Goal: Check status: Check status

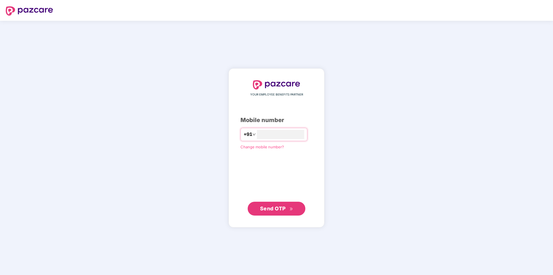
type input "**********"
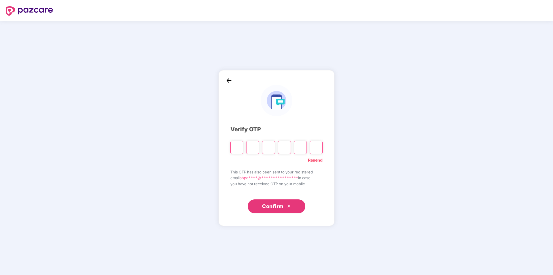
click at [238, 148] on input "Please enter verification code. Digit 1" at bounding box center [236, 147] width 13 height 13
type input "*"
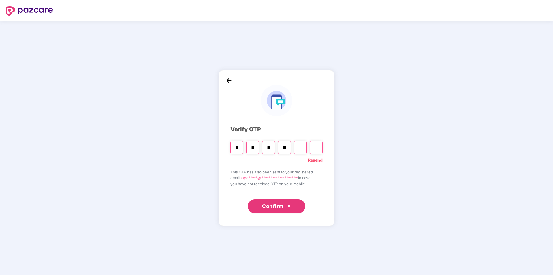
type input "*"
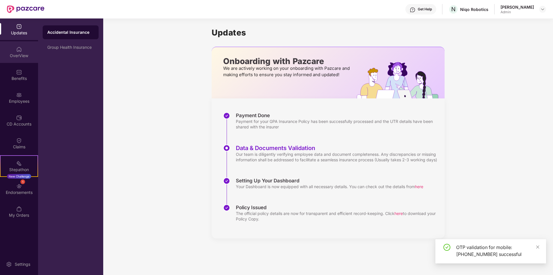
click at [23, 49] on div "OverView" at bounding box center [19, 52] width 38 height 22
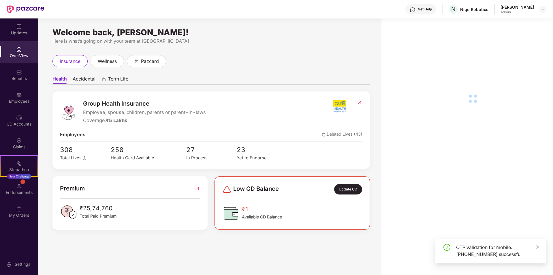
click at [23, 99] on div "Employees" at bounding box center [19, 101] width 38 height 6
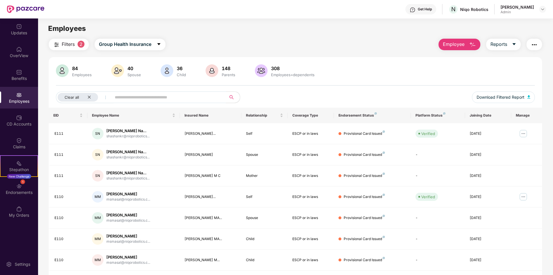
click at [140, 97] on input "text" at bounding box center [166, 97] width 103 height 9
click at [521, 198] on img at bounding box center [523, 196] width 9 height 9
click at [483, 213] on div "Manage Employee & Dependents" at bounding box center [487, 211] width 65 height 6
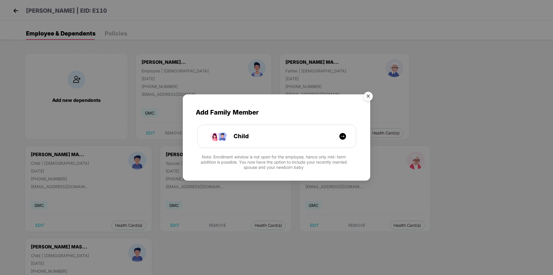
click at [368, 96] on img "Close" at bounding box center [368, 97] width 16 height 16
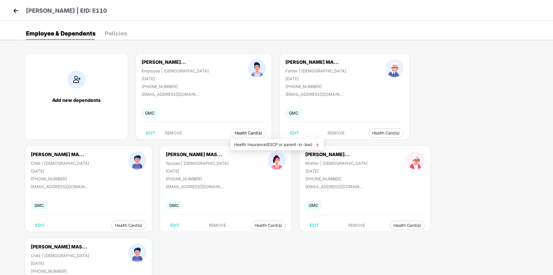
click at [244, 134] on span "Health Card(s)" at bounding box center [248, 132] width 27 height 3
click at [252, 131] on span "Health Card(s)" at bounding box center [248, 132] width 27 height 3
click at [267, 144] on span "Health Insurance(ESCP or parent-in-law)" at bounding box center [277, 144] width 86 height 6
click at [408, 226] on span "Health Card(s)" at bounding box center [406, 225] width 27 height 3
click at [421, 232] on li "Health Insurance(ESCP or parent-in-law)" at bounding box center [436, 236] width 93 height 9
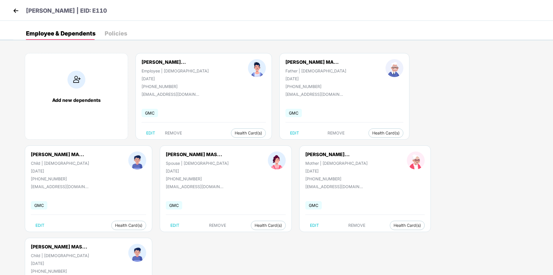
click at [17, 9] on img at bounding box center [16, 10] width 9 height 9
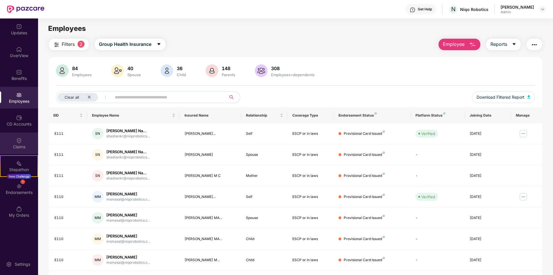
click at [21, 141] on img at bounding box center [19, 140] width 6 height 6
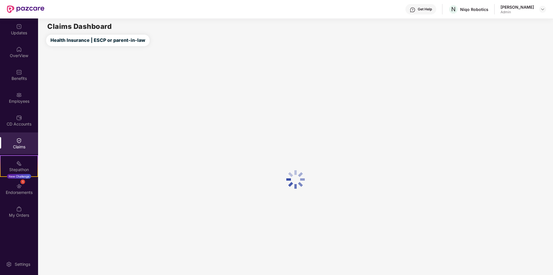
click at [25, 133] on div "Claims" at bounding box center [19, 143] width 38 height 22
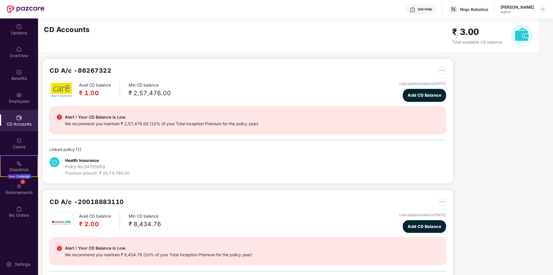
click at [21, 116] on img at bounding box center [19, 118] width 6 height 6
click at [24, 56] on div "OverView" at bounding box center [19, 56] width 38 height 6
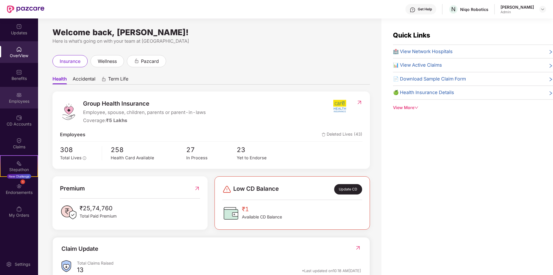
click at [15, 89] on div "Employees" at bounding box center [19, 98] width 38 height 22
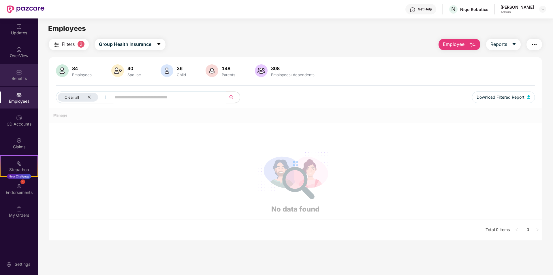
click at [16, 76] on div "Benefits" at bounding box center [19, 79] width 38 height 6
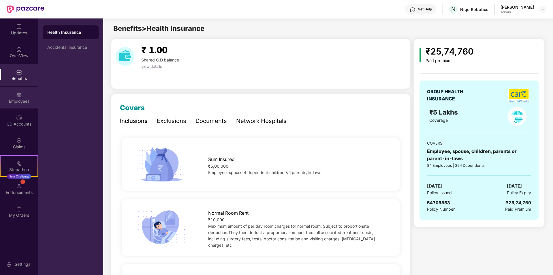
click at [20, 103] on div "Employees" at bounding box center [19, 101] width 38 height 6
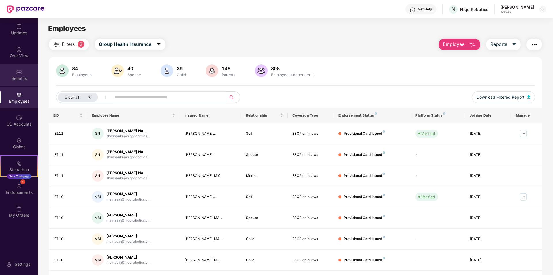
click at [22, 74] on img at bounding box center [19, 72] width 6 height 6
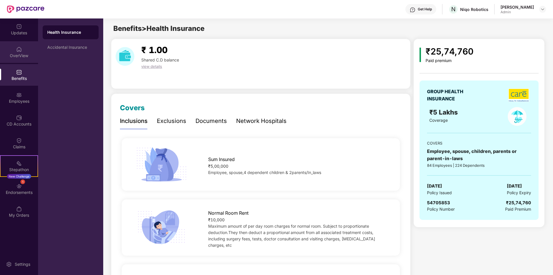
click at [16, 51] on img at bounding box center [19, 49] width 6 height 6
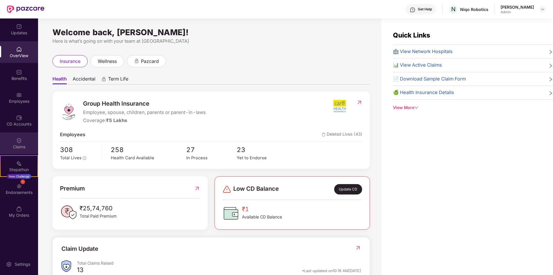
click at [20, 143] on img at bounding box center [19, 140] width 6 height 6
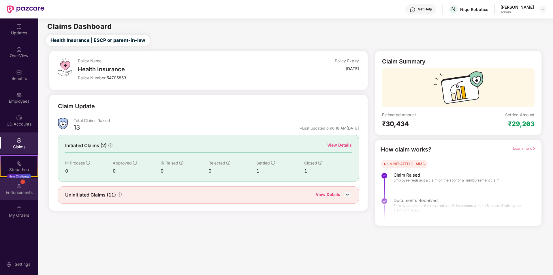
click at [18, 192] on div "Endorsements" at bounding box center [19, 192] width 38 height 6
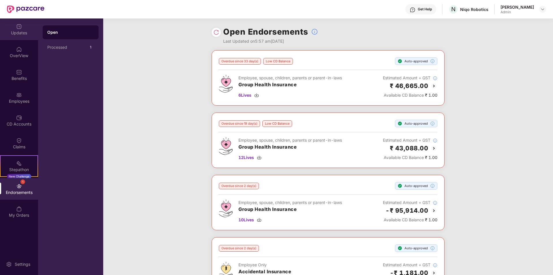
click at [16, 39] on div "Updates" at bounding box center [19, 29] width 38 height 22
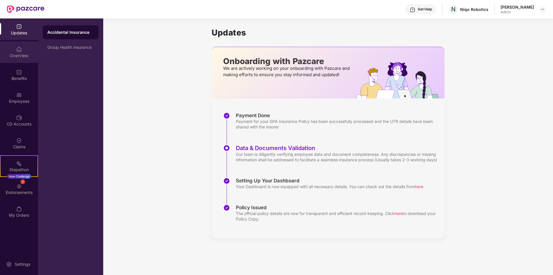
click at [19, 51] on img at bounding box center [19, 49] width 6 height 6
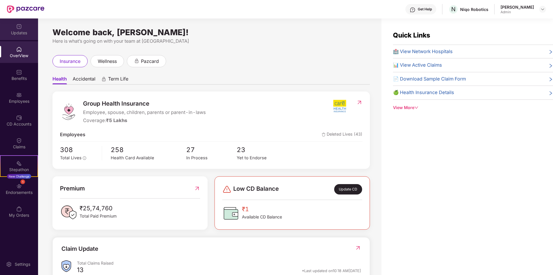
click at [20, 29] on img at bounding box center [19, 27] width 6 height 6
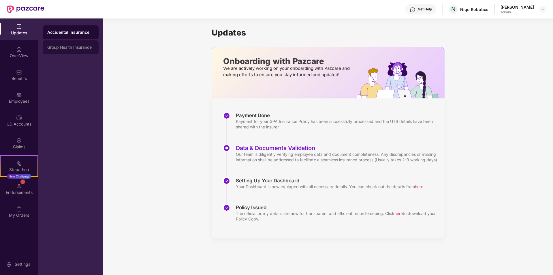
click at [76, 49] on div "Group Health Insurance" at bounding box center [70, 47] width 47 height 5
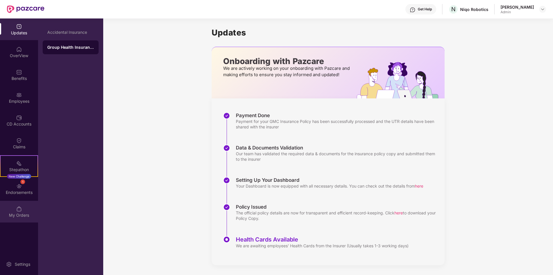
click at [18, 210] on img at bounding box center [19, 209] width 6 height 6
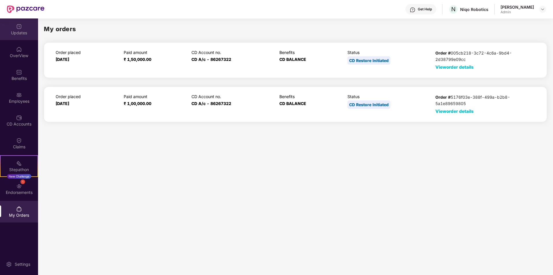
click at [23, 30] on div "Updates" at bounding box center [19, 33] width 38 height 6
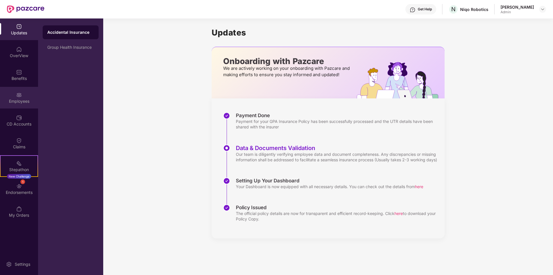
click at [22, 103] on div "Employees" at bounding box center [19, 101] width 38 height 6
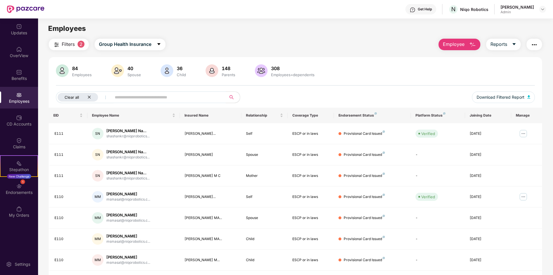
click at [89, 97] on icon "close" at bounding box center [89, 97] width 3 height 3
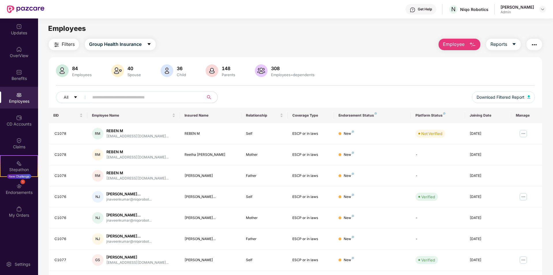
click at [461, 48] on span "Employee" at bounding box center [454, 44] width 22 height 7
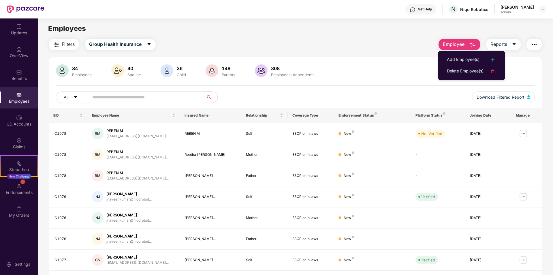
click at [400, 54] on div "Filters Group Health Insurance Employee Reports 84 Employees 40 Spouse 36 Child…" at bounding box center [295, 197] width 493 height 316
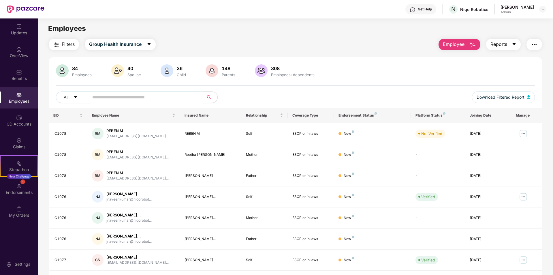
click at [508, 47] on button "Reports" at bounding box center [503, 45] width 35 height 12
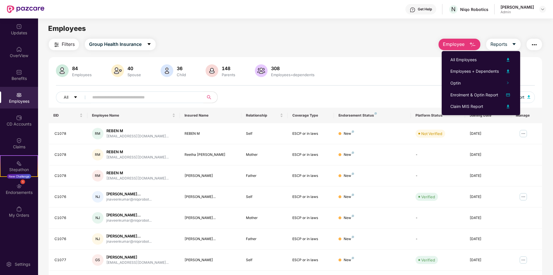
click at [312, 55] on div "Filters Group Health Insurance Employee Reports 84 Employees 40 Spouse 36 Child…" at bounding box center [295, 197] width 493 height 316
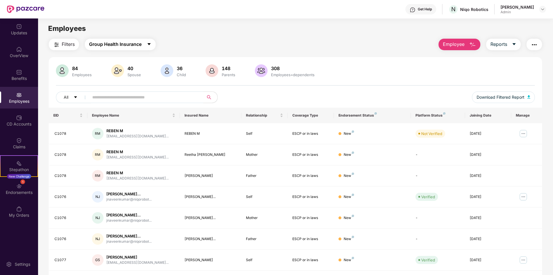
click at [120, 48] on button "Group Health Insurance" at bounding box center [120, 45] width 71 height 12
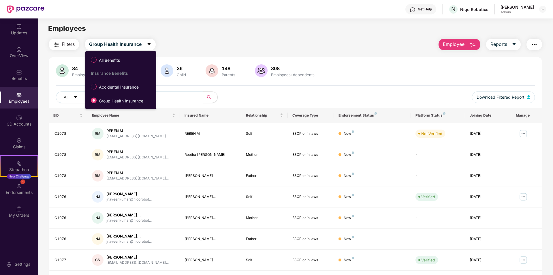
click at [278, 41] on div "Filters Group Health Insurance Employee Reports" at bounding box center [295, 45] width 493 height 12
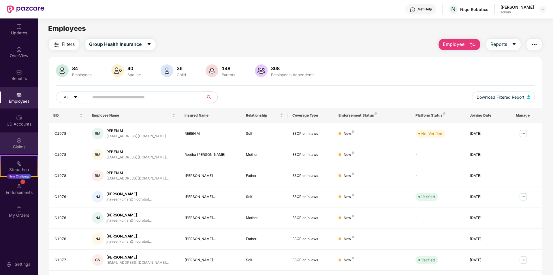
click at [16, 139] on div "Claims" at bounding box center [19, 143] width 38 height 22
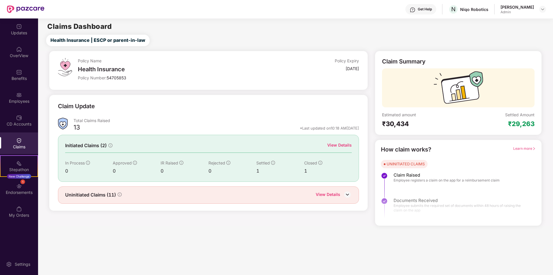
click at [347, 141] on div "Initiated Claims (2) View Details In Process 0 Approved 0 IR Raised 0 Rejected …" at bounding box center [208, 158] width 301 height 47
click at [344, 144] on div "View Details" at bounding box center [339, 145] width 24 height 6
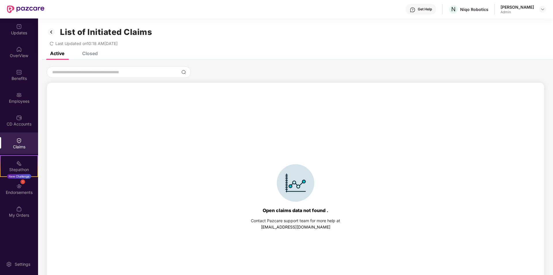
click at [91, 48] on div "List of Initiated Claims Last Updated on 10:18 AM[DATE]" at bounding box center [295, 34] width 515 height 33
click at [91, 52] on div "Closed" at bounding box center [90, 53] width 16 height 6
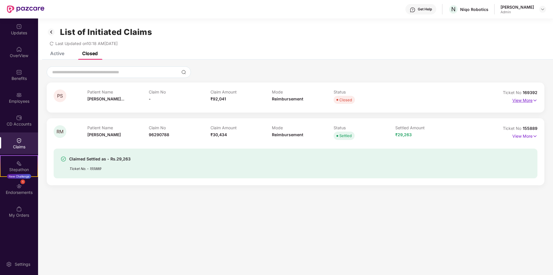
click at [529, 100] on p "View More" at bounding box center [524, 100] width 25 height 8
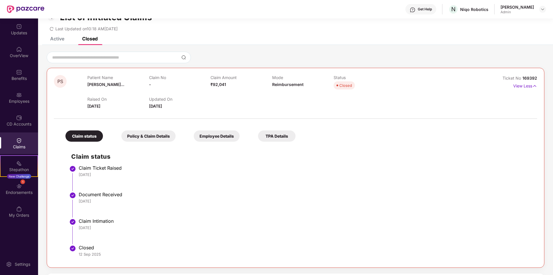
scroll to position [29, 0]
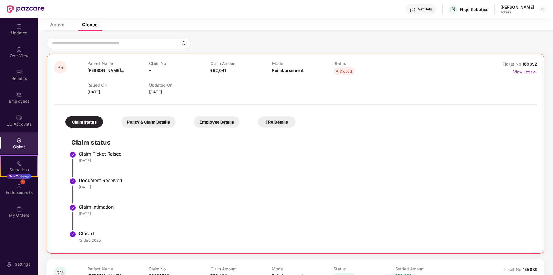
click at [156, 123] on div "Policy & Claim Details" at bounding box center [148, 121] width 54 height 11
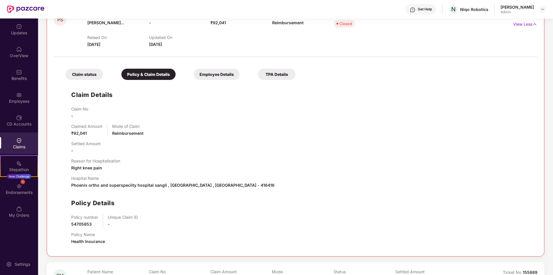
scroll to position [86, 0]
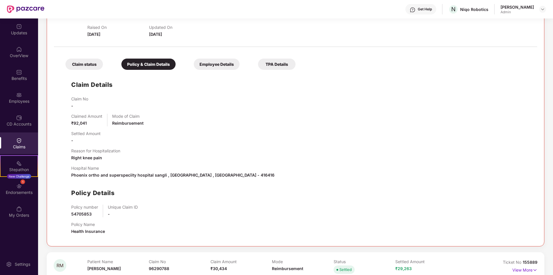
click at [203, 65] on div "Employee Details" at bounding box center [217, 64] width 46 height 11
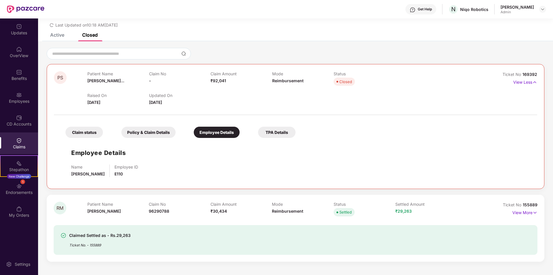
click at [271, 128] on div "TPA Details" at bounding box center [276, 132] width 37 height 11
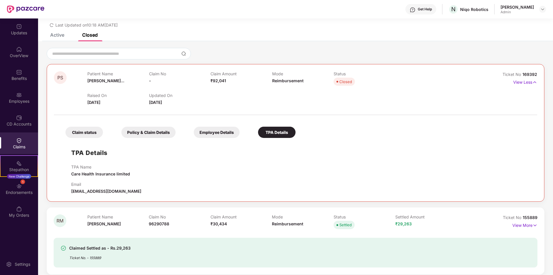
scroll to position [24, 0]
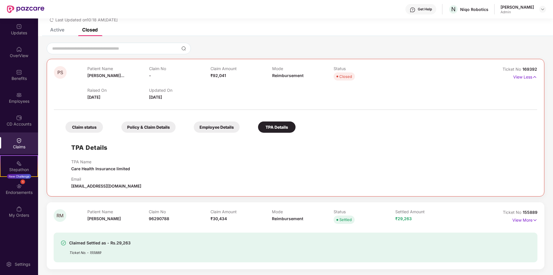
click at [105, 125] on div "Claim status Policy & Claim Details Employee Details TPA Details" at bounding box center [178, 124] width 236 height 17
click at [93, 125] on div "Claim status" at bounding box center [83, 126] width 37 height 11
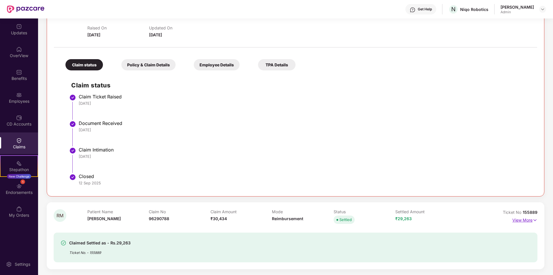
click at [527, 219] on p "View More" at bounding box center [524, 219] width 25 height 8
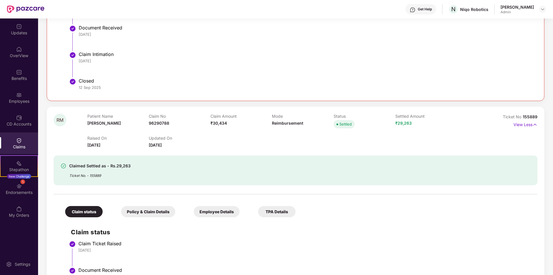
scroll to position [202, 0]
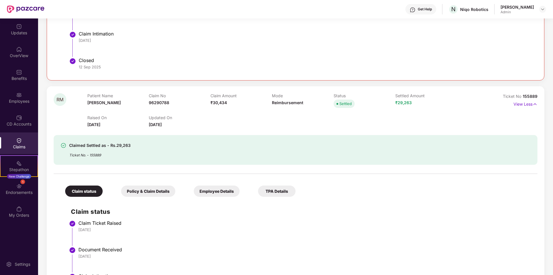
click at [223, 189] on div "Employee Details" at bounding box center [217, 190] width 46 height 11
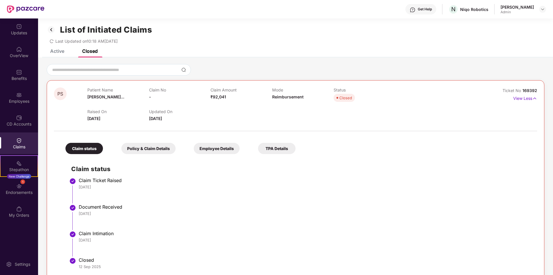
scroll to position [0, 0]
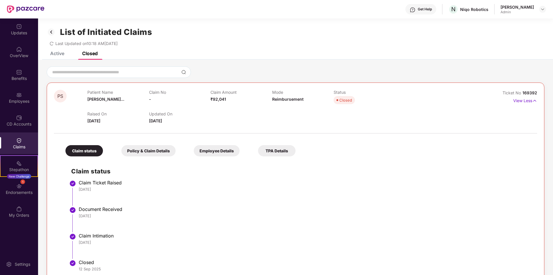
click at [54, 52] on div "Active" at bounding box center [57, 53] width 14 height 6
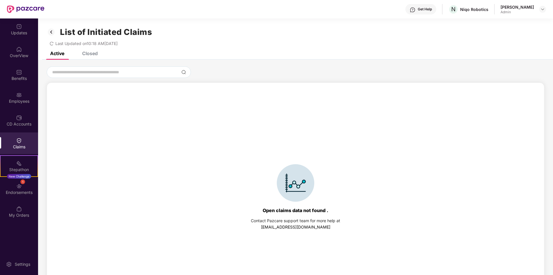
click at [80, 51] on div "List of Initiated Claims Last Updated on 10:18 AM[DATE]" at bounding box center [295, 34] width 515 height 33
click at [82, 52] on div "List of Initiated Claims Last Updated on 10:18 AM[DATE] Active Closed Open clai…" at bounding box center [295, 158] width 515 height 281
click at [87, 53] on div "Closed" at bounding box center [90, 53] width 16 height 6
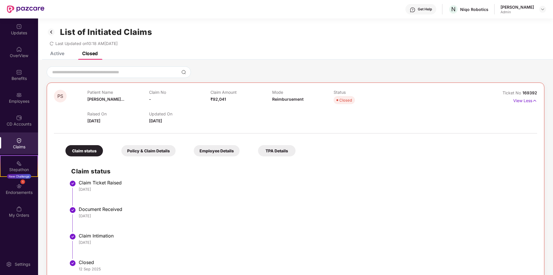
click at [52, 42] on icon "redo" at bounding box center [51, 44] width 3 height 4
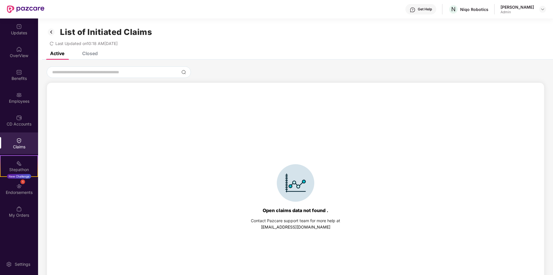
click at [94, 58] on div "Closed" at bounding box center [85, 53] width 24 height 13
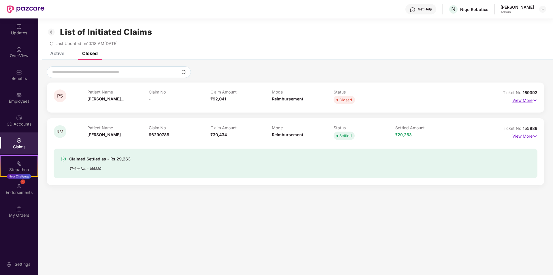
click at [528, 100] on p "View More" at bounding box center [524, 100] width 25 height 8
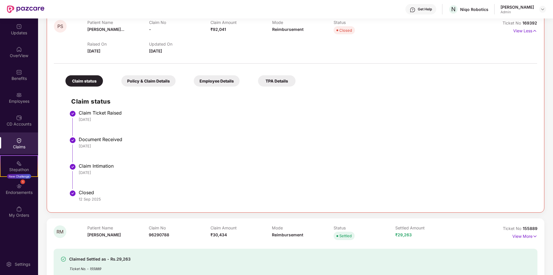
scroll to position [86, 0]
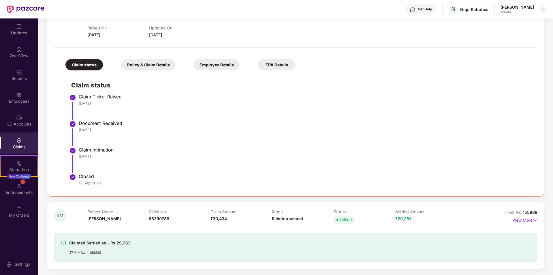
click at [141, 67] on div "Policy & Claim Details" at bounding box center [148, 64] width 54 height 11
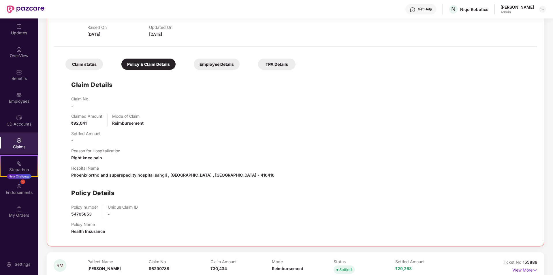
scroll to position [79, 0]
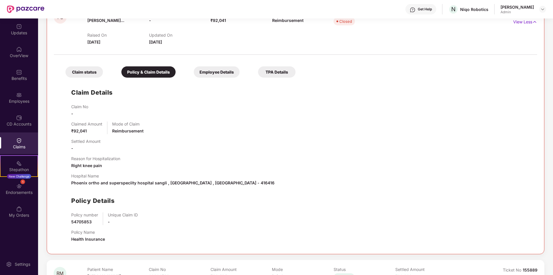
click at [205, 69] on div "Employee Details" at bounding box center [217, 71] width 46 height 11
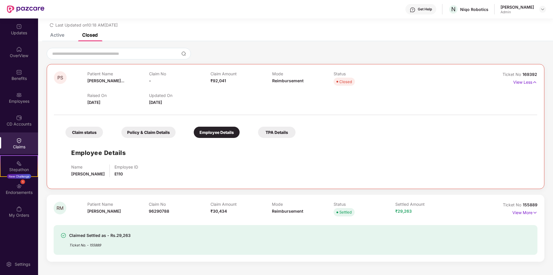
click at [283, 129] on div "TPA Details" at bounding box center [276, 132] width 37 height 11
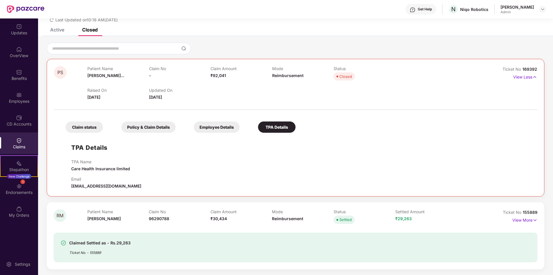
click at [82, 123] on div "Claim status" at bounding box center [83, 126] width 37 height 11
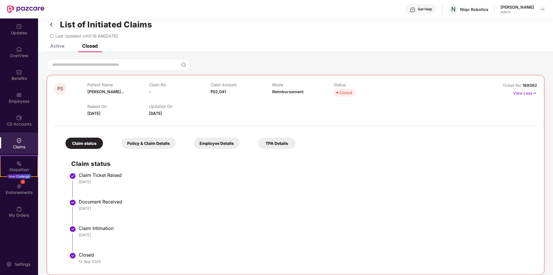
scroll to position [0, 0]
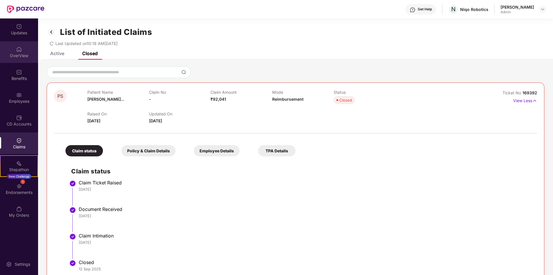
click at [20, 51] on img at bounding box center [19, 49] width 6 height 6
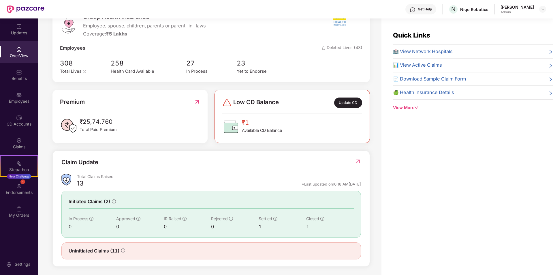
scroll to position [88, 0]
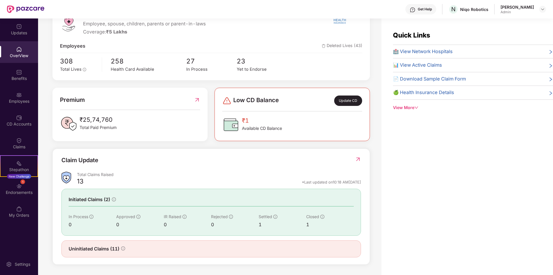
click at [356, 159] on img at bounding box center [358, 159] width 6 height 6
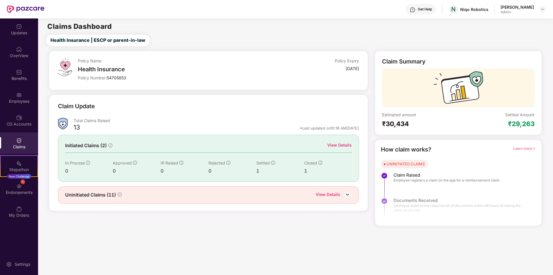
click at [341, 144] on div "View Details" at bounding box center [339, 145] width 24 height 6
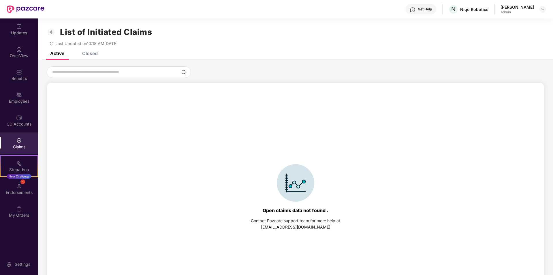
click at [92, 53] on div "Closed" at bounding box center [90, 53] width 16 height 6
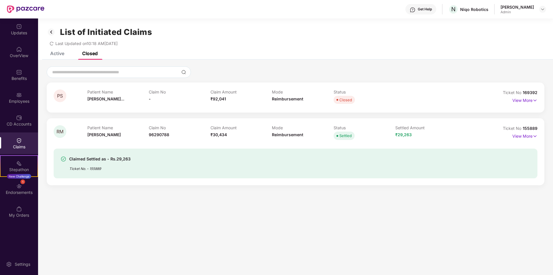
click at [52, 50] on div "List of Initiated Claims Last Updated on 10:18 AM[DATE]" at bounding box center [295, 34] width 515 height 33
click at [51, 32] on img at bounding box center [51, 32] width 9 height 10
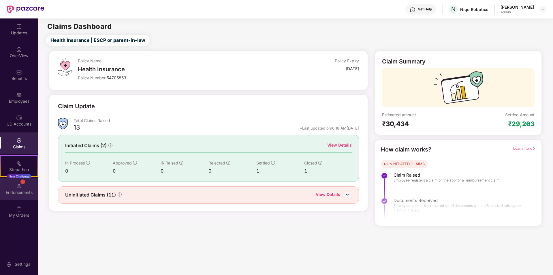
click at [20, 189] on div "Endorsements" at bounding box center [19, 192] width 38 height 6
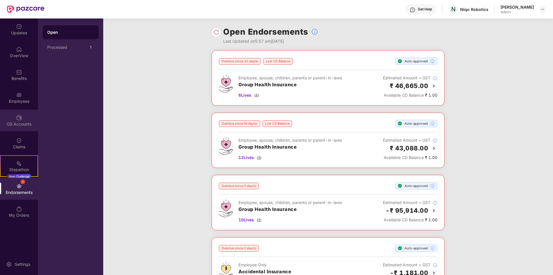
click at [19, 125] on div "CD Accounts" at bounding box center [19, 124] width 38 height 6
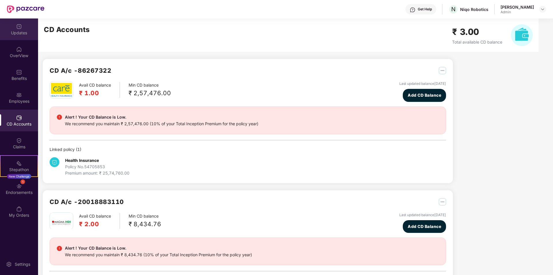
click at [18, 32] on div "Updates" at bounding box center [19, 33] width 38 height 6
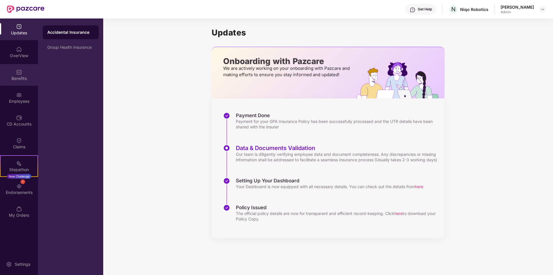
click at [22, 69] on div "Benefits" at bounding box center [19, 75] width 38 height 22
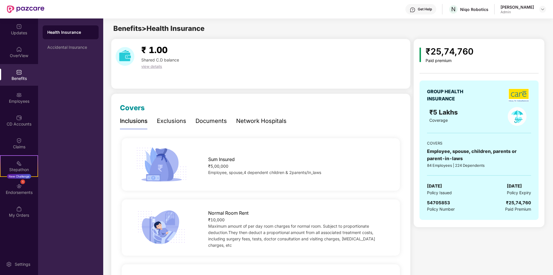
click at [157, 67] on span "view details" at bounding box center [151, 66] width 21 height 5
